Goal: Transaction & Acquisition: Book appointment/travel/reservation

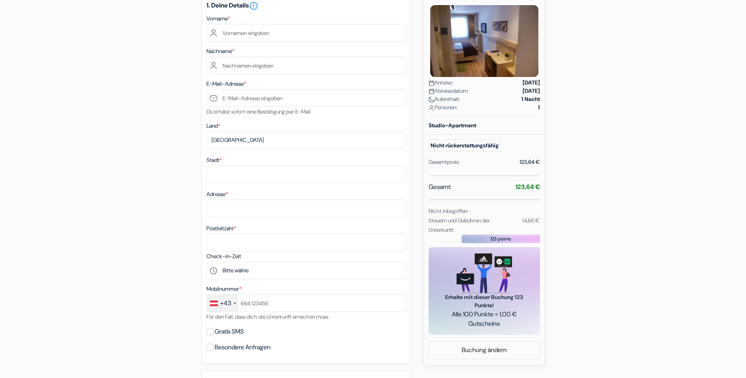
scroll to position [236, 0]
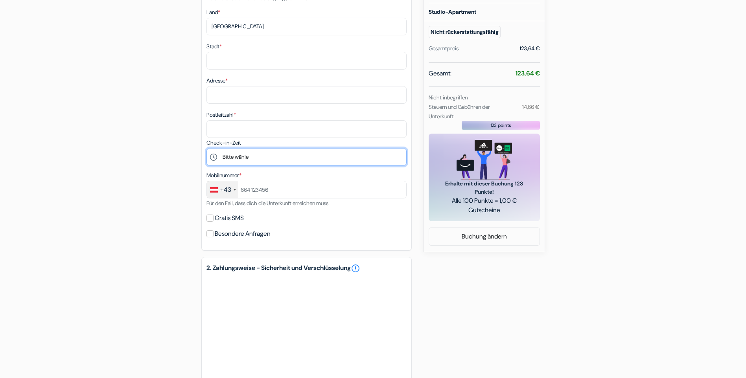
click at [240, 155] on select "Bitte wähle 16:00 17:00 18:00 19:00 20:00" at bounding box center [306, 157] width 200 height 18
select select "18"
click at [206, 148] on select "Bitte wähle 16:00 17:00 18:00 19:00 20:00" at bounding box center [306, 157] width 200 height 18
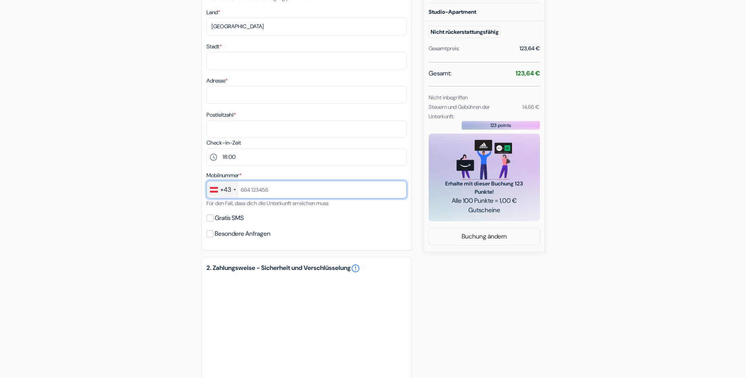
click at [258, 190] on input "text" at bounding box center [306, 190] width 200 height 18
type input "06502626993"
type input "Juri"
type input "Brechelmacher"
type input "[EMAIL_ADDRESS][DOMAIN_NAME]"
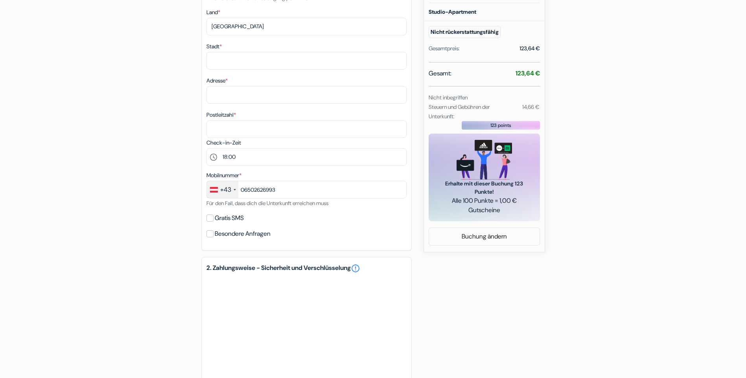
type input "Wien"
type input "Hainburgerstrasse"
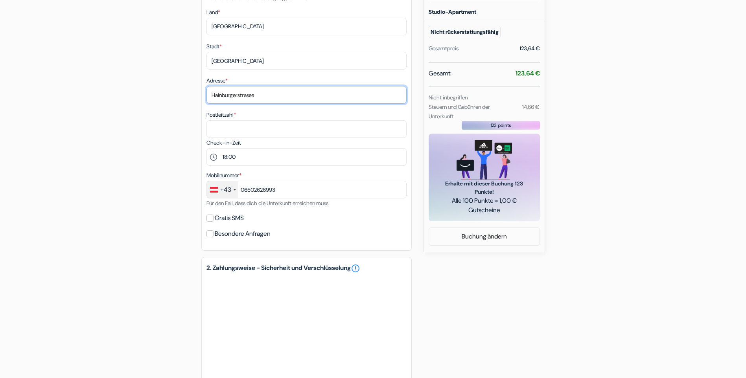
type input "1030"
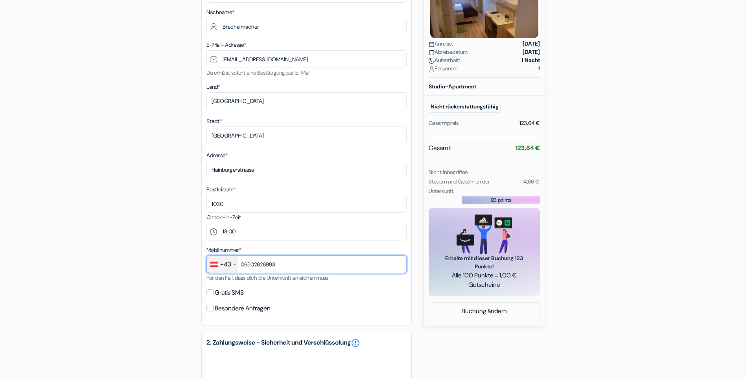
scroll to position [275, 0]
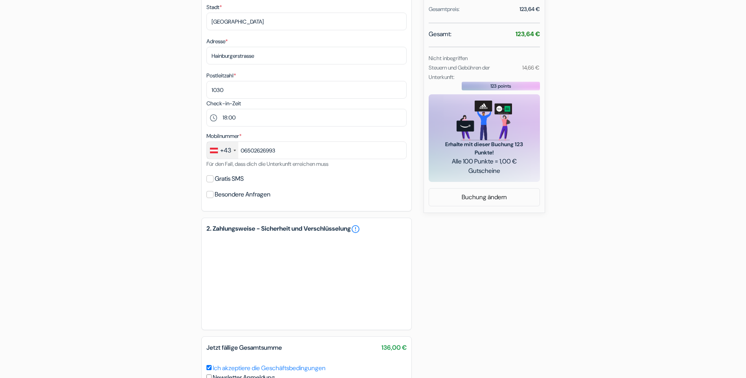
click at [182, 190] on div "add_box Hotel Apartment Das Au- Gut Salzburger Straße 42, Hallein, Österreich D…" at bounding box center [373, 121] width 519 height 630
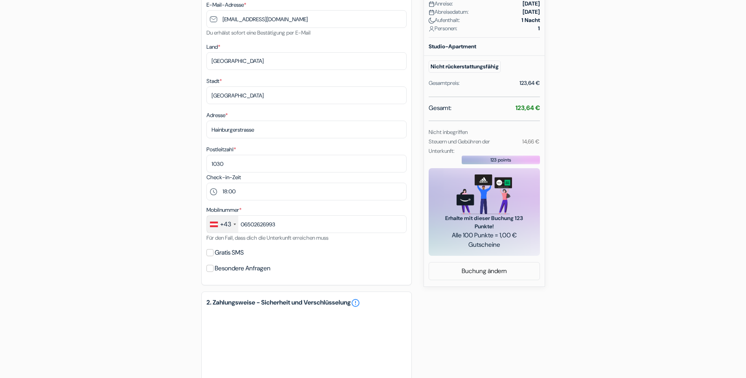
scroll to position [187, 0]
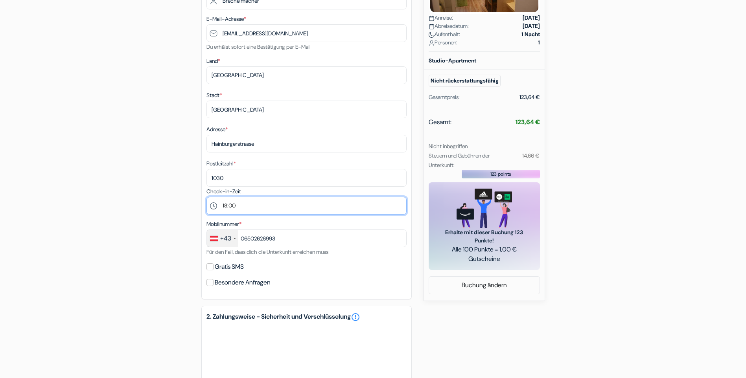
click at [242, 211] on select "Bitte wähle 16:00 17:00 18:00 19:00 20:00" at bounding box center [306, 206] width 200 height 18
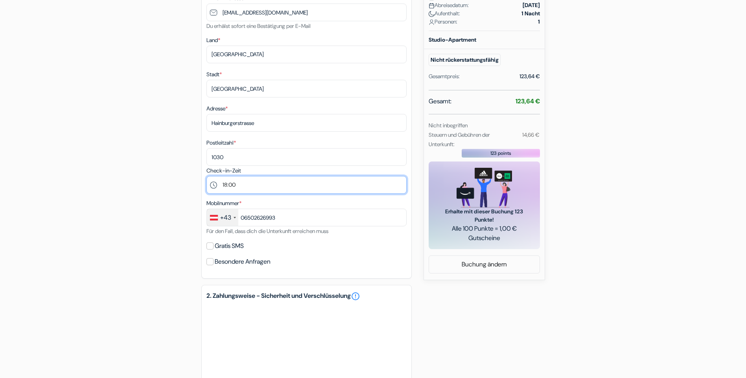
scroll to position [227, 0]
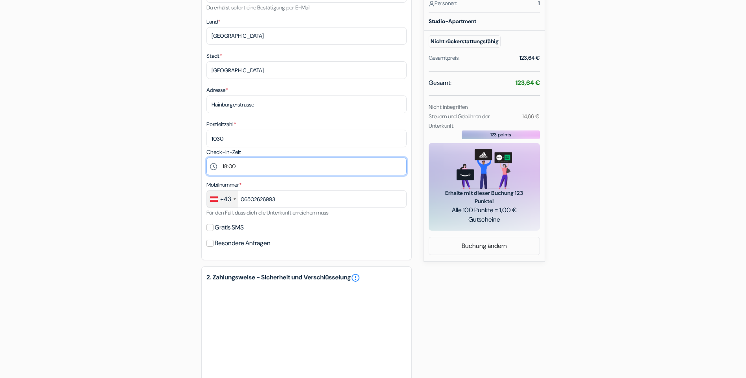
click at [264, 164] on select "Bitte wähle 16:00 17:00 18:00 19:00 20:00" at bounding box center [306, 167] width 200 height 18
click at [168, 183] on div "add_box Hotel Apartment Das Au- Gut Salzburger Straße 42, Hallein, Österreich D…" at bounding box center [373, 230] width 519 height 752
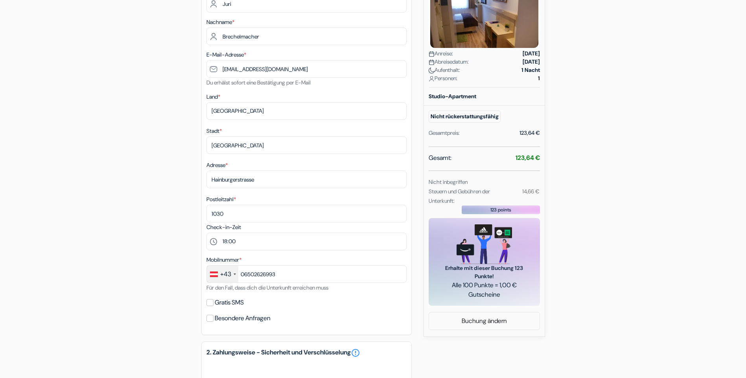
scroll to position [148, 0]
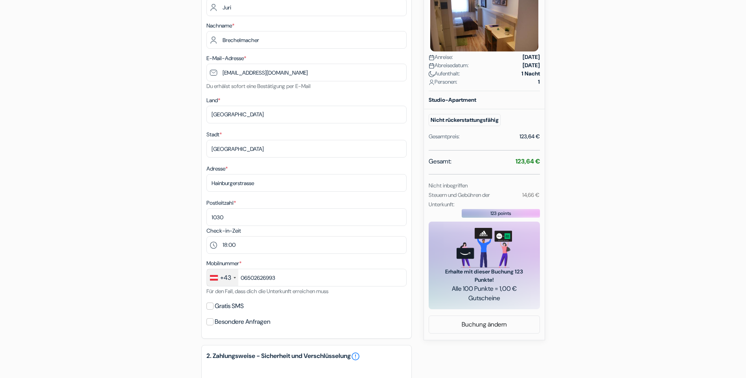
click at [171, 206] on div "add_box Hotel Apartment Das Au- Gut Salzburger Straße 42, Hallein, Österreich D…" at bounding box center [373, 309] width 519 height 752
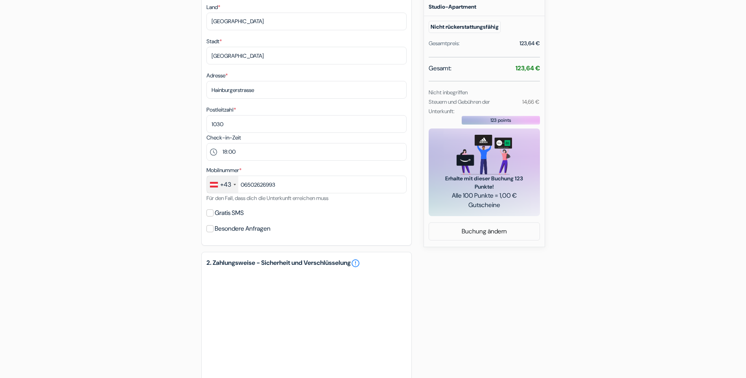
scroll to position [227, 0]
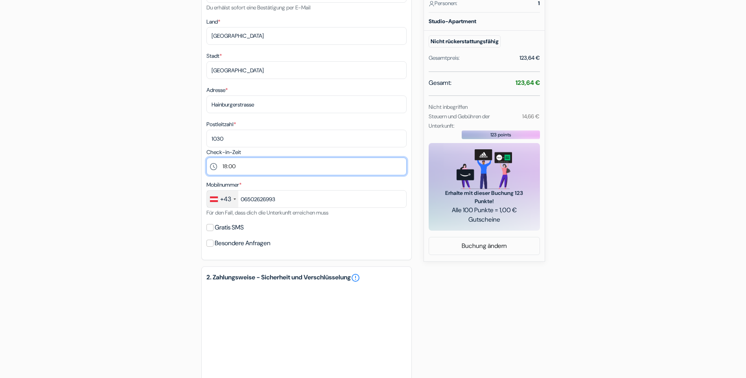
click at [240, 166] on select "Bitte wähle 16:00 17:00 18:00 19:00 20:00" at bounding box center [306, 167] width 200 height 18
select select "19"
click at [206, 158] on select "Bitte wähle 16:00 17:00 18:00 19:00 20:00" at bounding box center [306, 167] width 200 height 18
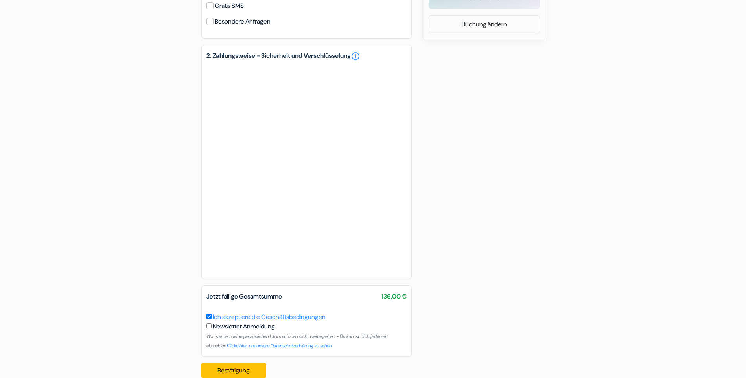
scroll to position [463, 0]
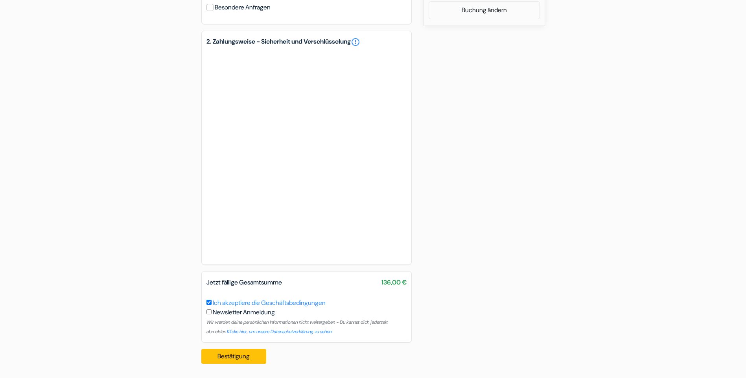
drag, startPoint x: 218, startPoint y: 358, endPoint x: 170, endPoint y: 263, distance: 106.4
click at [249, 361] on button "Bestätigung Loading..." at bounding box center [233, 356] width 65 height 15
